Goal: Task Accomplishment & Management: Manage account settings

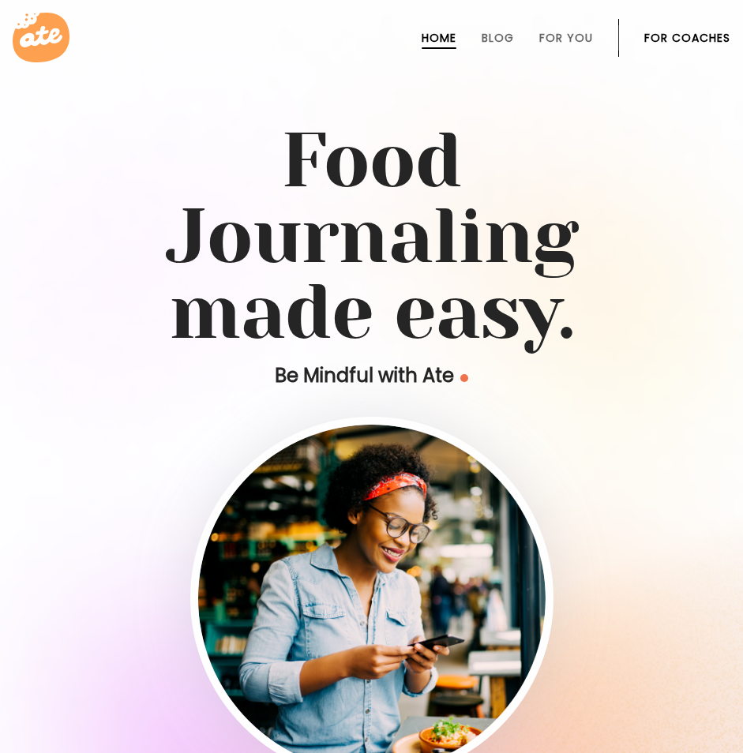
click at [686, 27] on li "For Coaches" at bounding box center [687, 38] width 86 height 38
click at [683, 39] on link "For Coaches" at bounding box center [687, 38] width 86 height 13
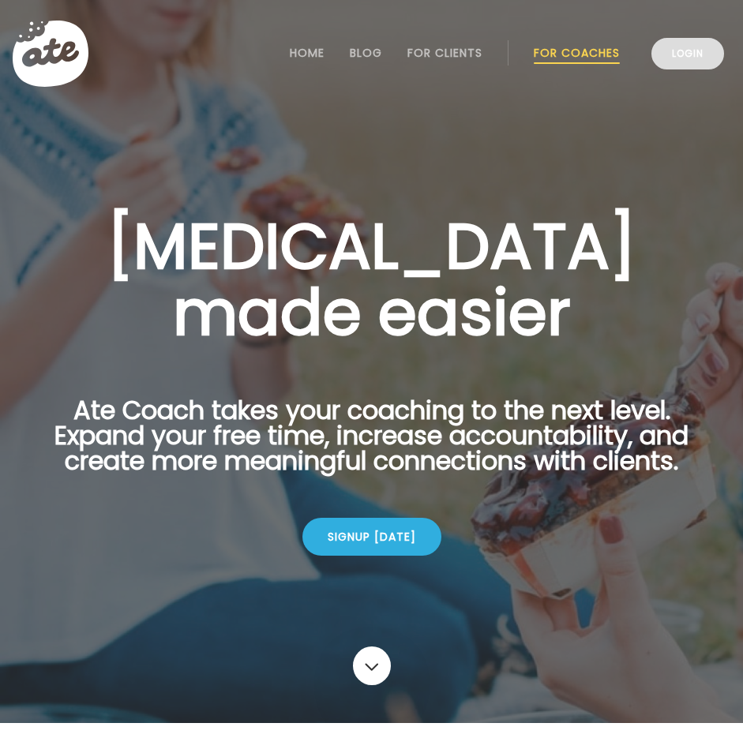
click at [670, 57] on link "Login" at bounding box center [687, 54] width 73 height 32
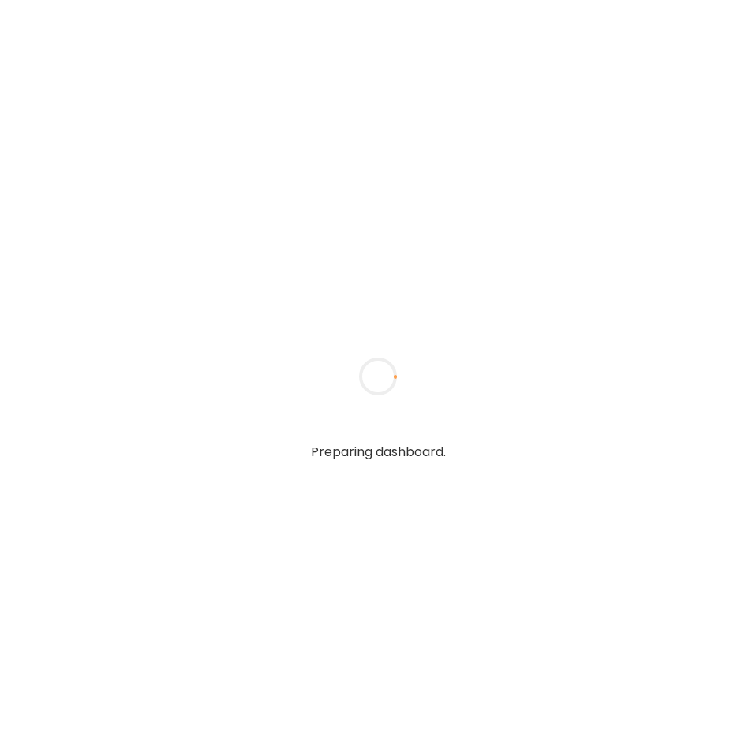
type textarea "**********"
type input "**********"
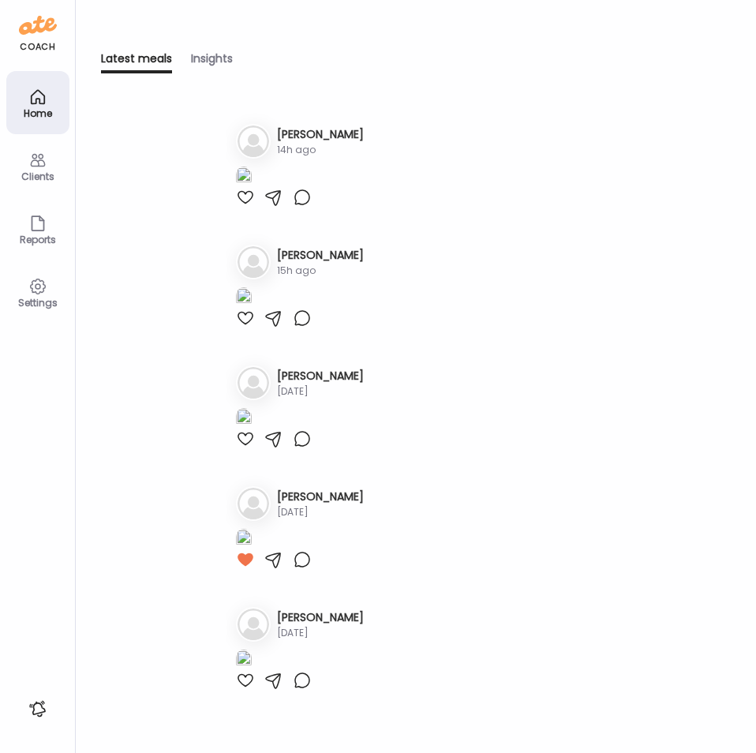
click at [38, 168] on icon at bounding box center [37, 160] width 19 height 19
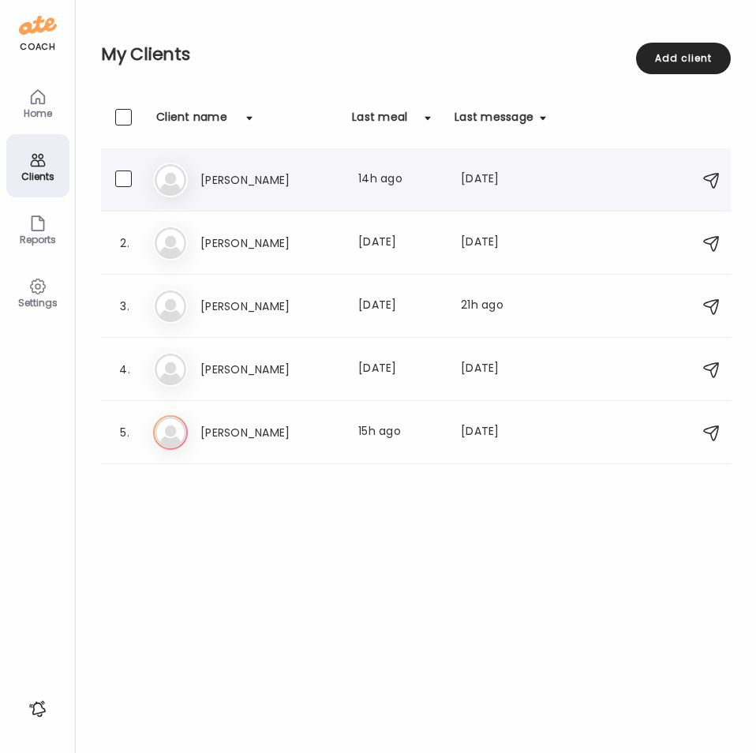
click at [231, 185] on h3 "[PERSON_NAME]" at bounding box center [269, 180] width 139 height 19
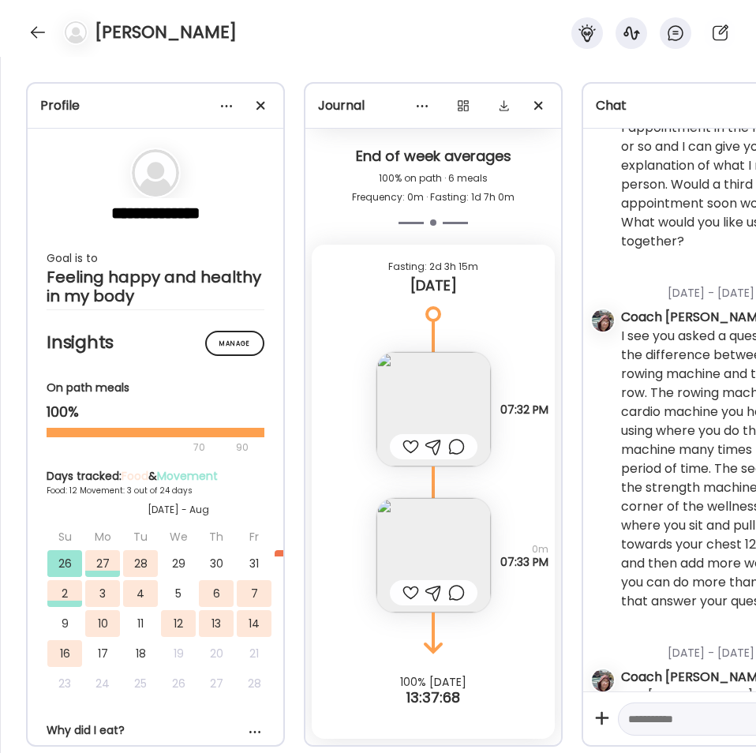
scroll to position [5641, 0]
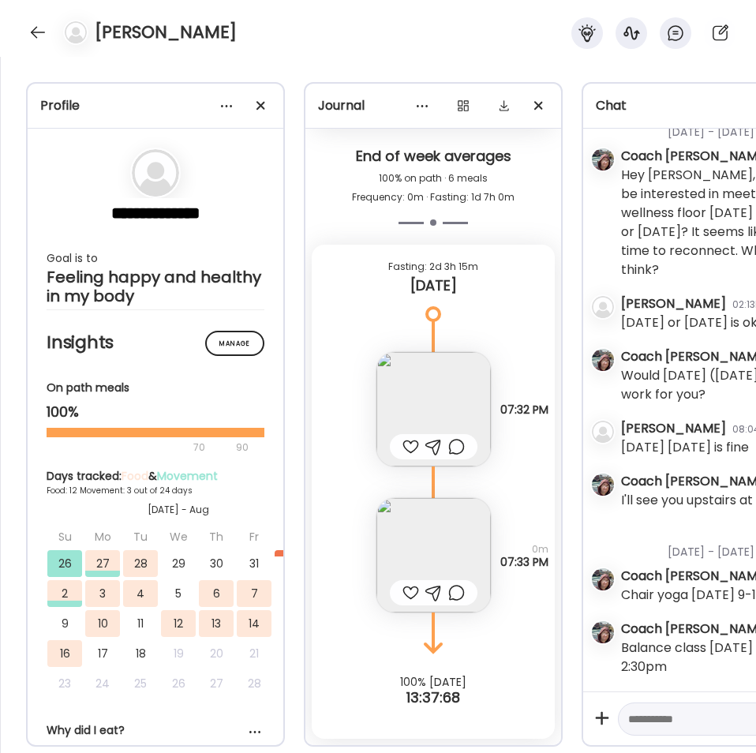
click at [442, 373] on img at bounding box center [434, 409] width 114 height 114
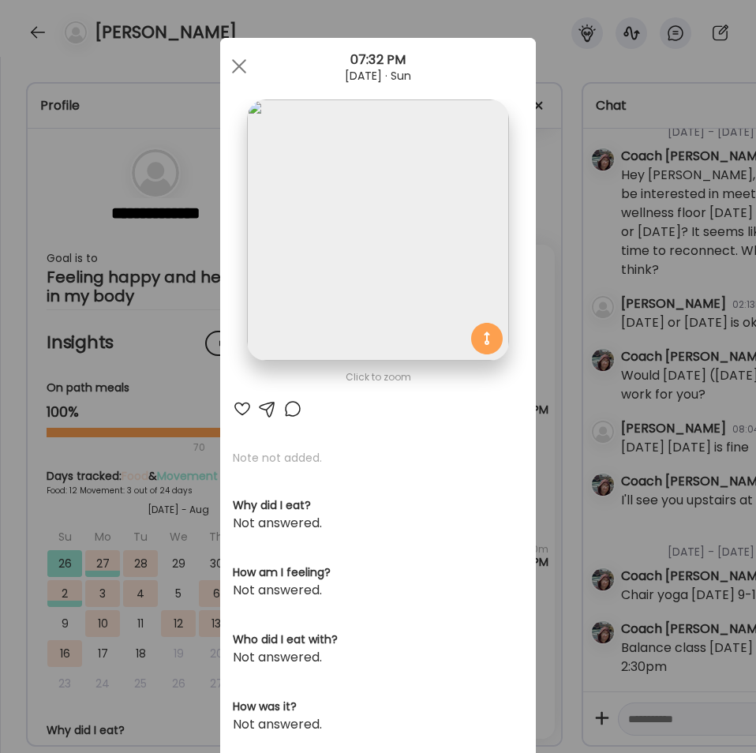
click at [387, 176] on img at bounding box center [377, 229] width 261 height 261
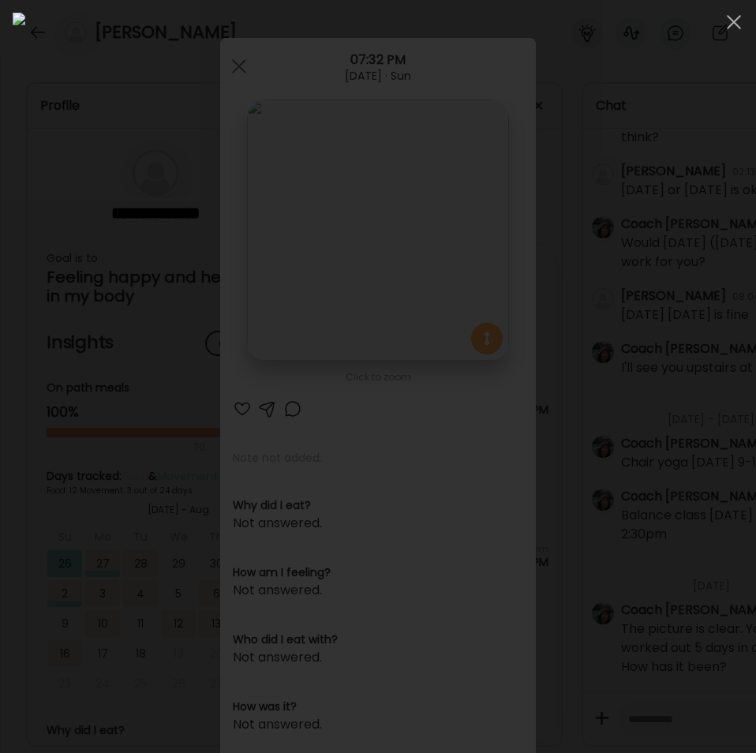
scroll to position [5773, 0]
click at [723, 17] on div at bounding box center [734, 22] width 32 height 32
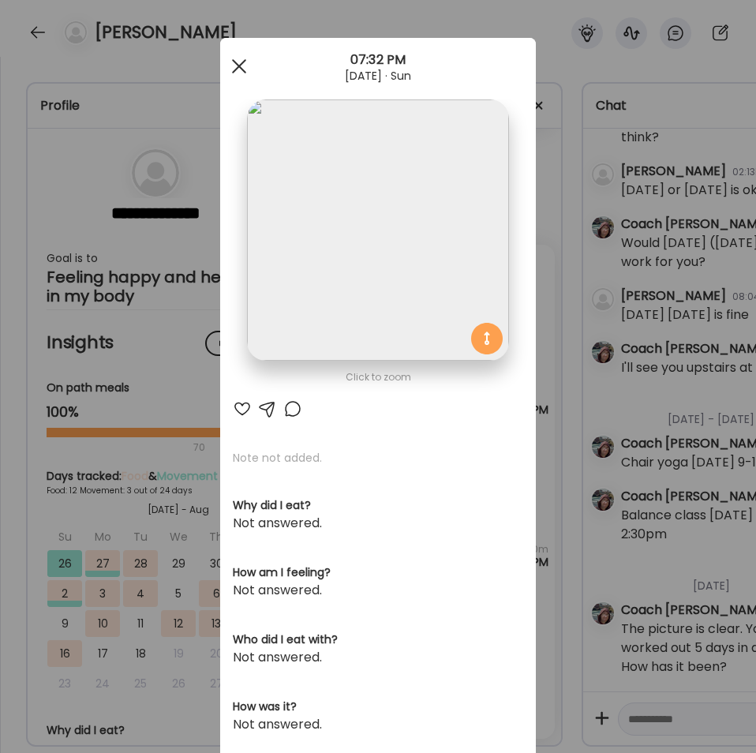
click at [244, 62] on div at bounding box center [239, 67] width 32 height 32
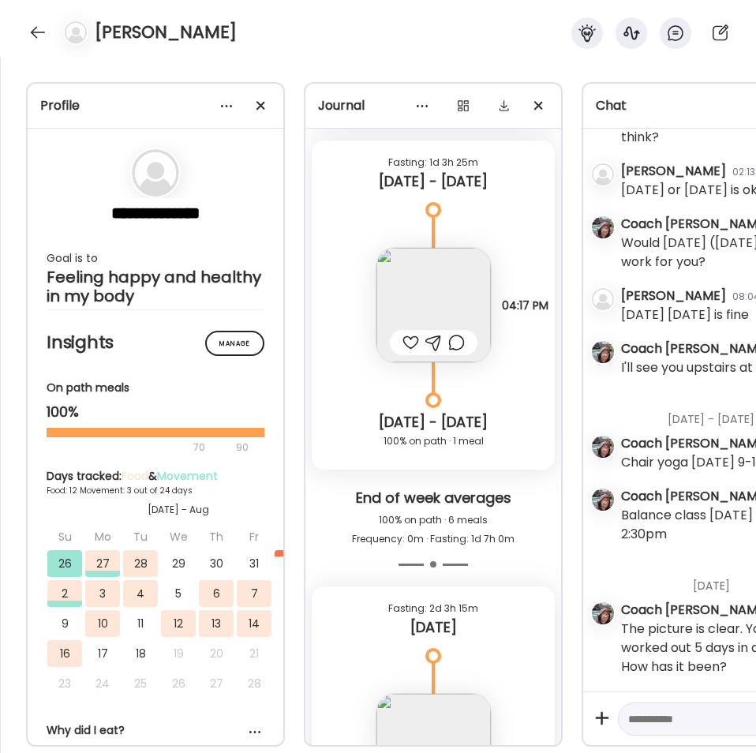
scroll to position [11635, 0]
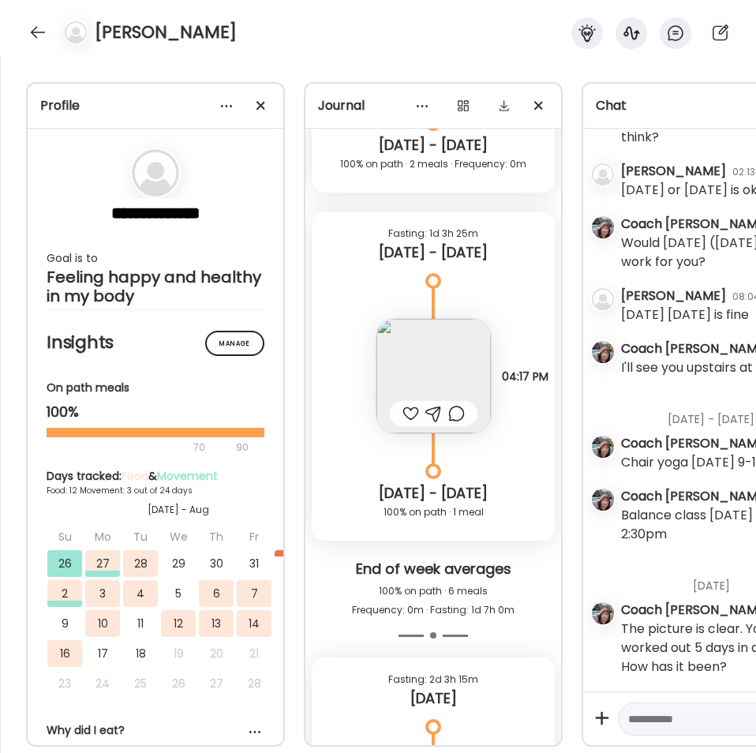
click at [405, 341] on img at bounding box center [434, 376] width 114 height 114
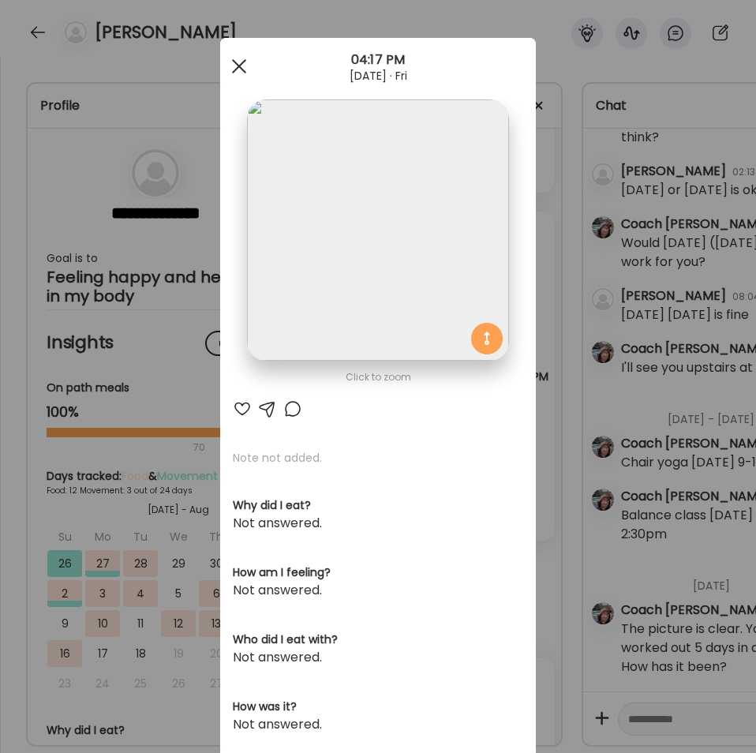
click at [234, 66] on div at bounding box center [239, 67] width 32 height 32
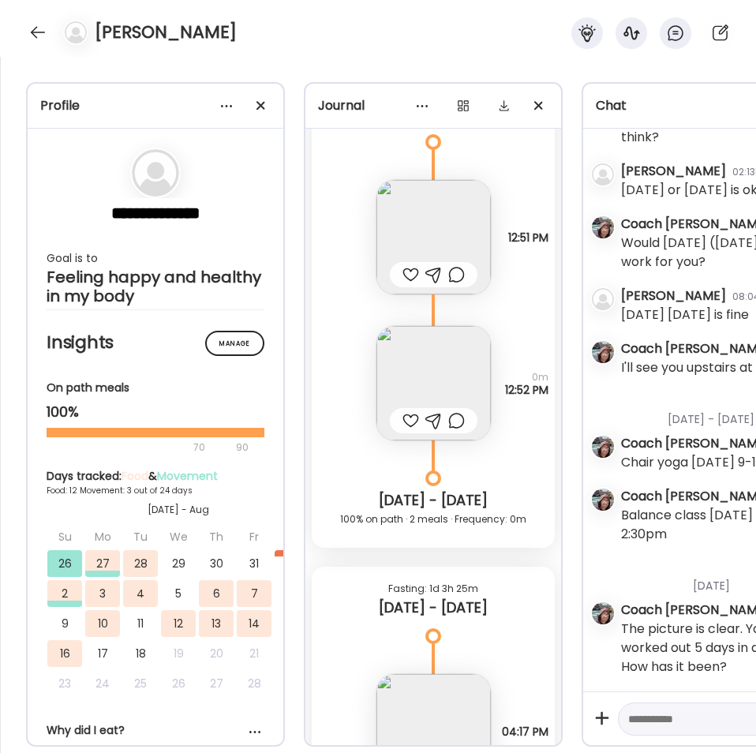
scroll to position [11185, 0]
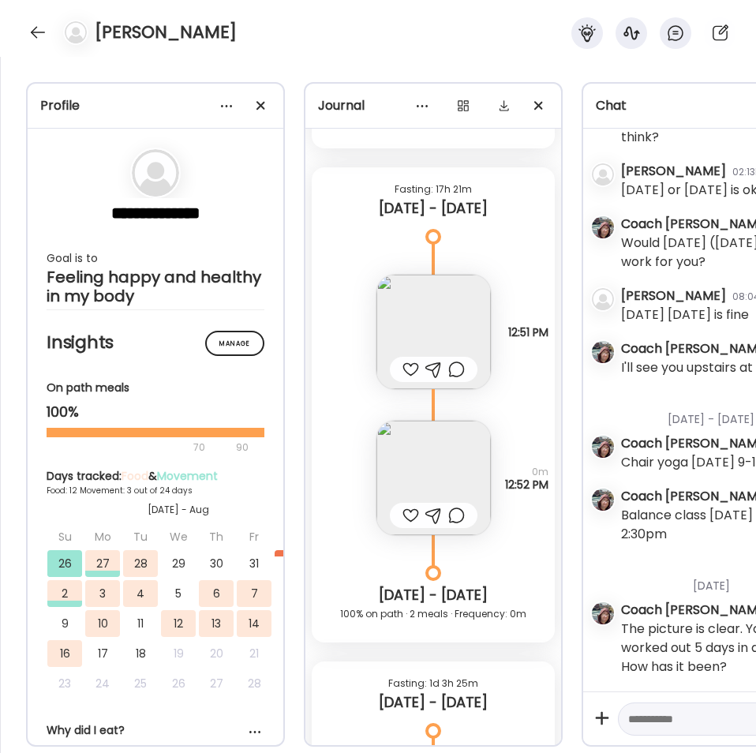
click at [414, 309] on img at bounding box center [434, 332] width 114 height 114
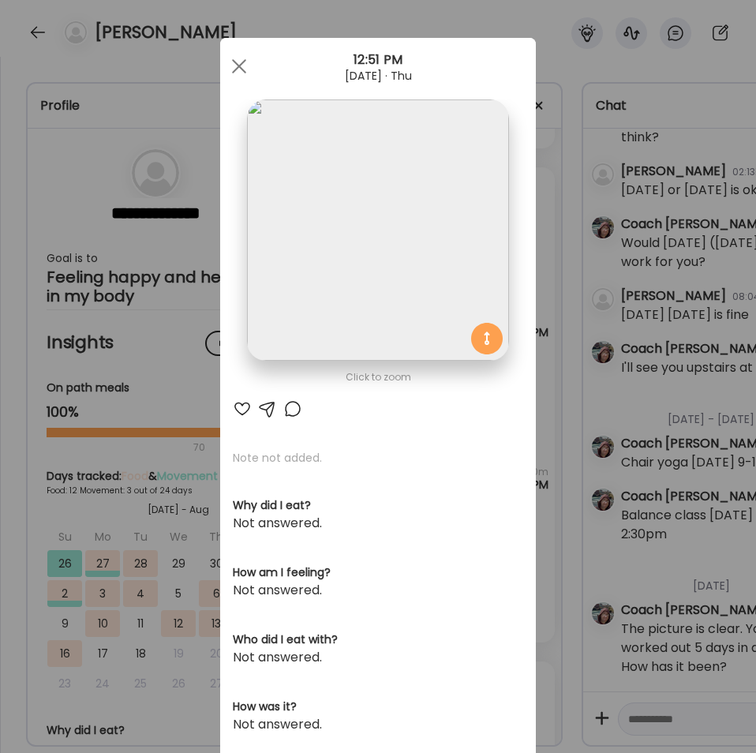
click at [443, 223] on img at bounding box center [377, 229] width 261 height 261
